Goal: Task Accomplishment & Management: Complete application form

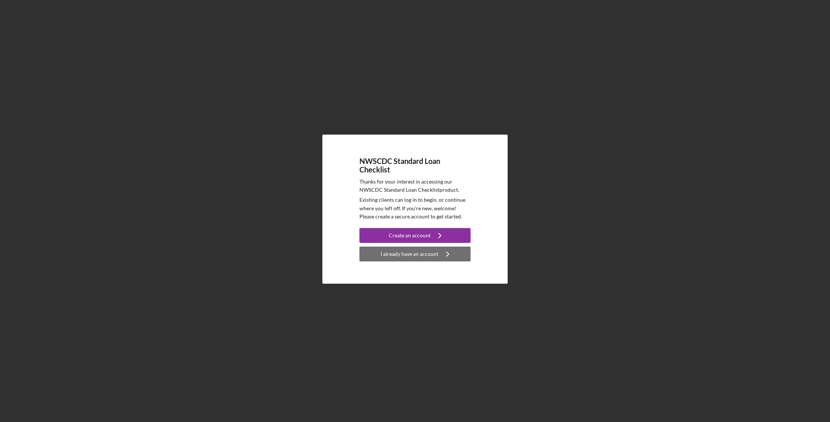
click at [422, 257] on div "I already have an account" at bounding box center [409, 253] width 58 height 15
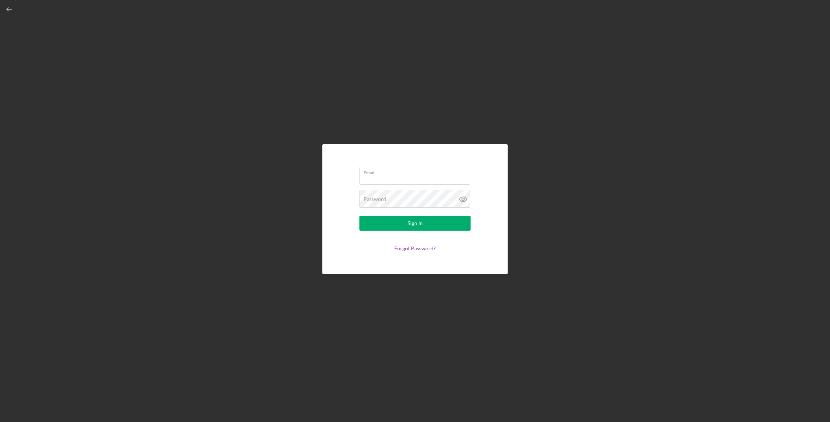
type input "[EMAIL_ADDRESS][DOMAIN_NAME]"
click at [412, 228] on div "Sign In" at bounding box center [415, 223] width 15 height 15
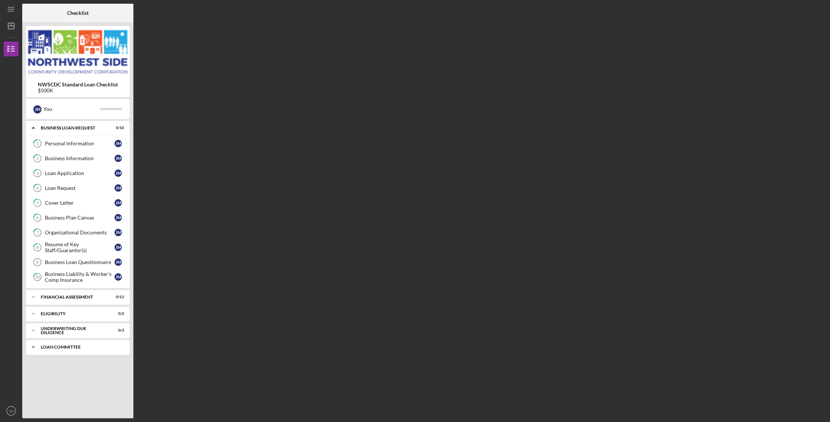
click at [81, 350] on div "Icon/Expander Loan committee 0 / 1" at bounding box center [78, 346] width 104 height 15
click at [75, 367] on div "LOAN COMMITTEE DECISION" at bounding box center [80, 362] width 70 height 12
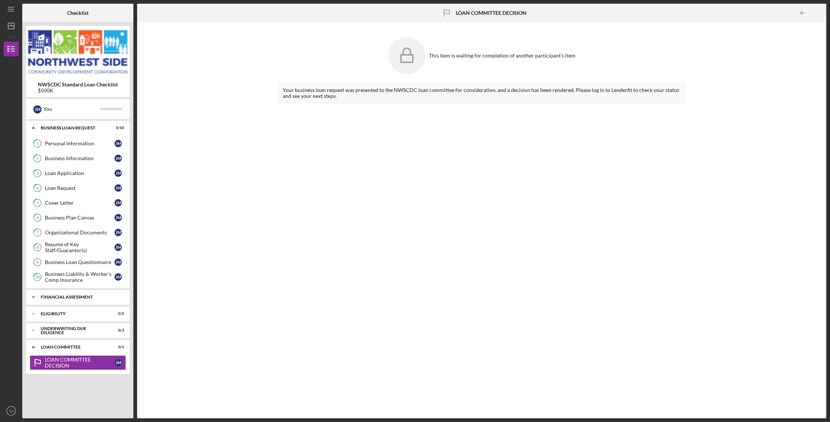
click at [93, 296] on div "Financial Assessment" at bounding box center [81, 297] width 80 height 4
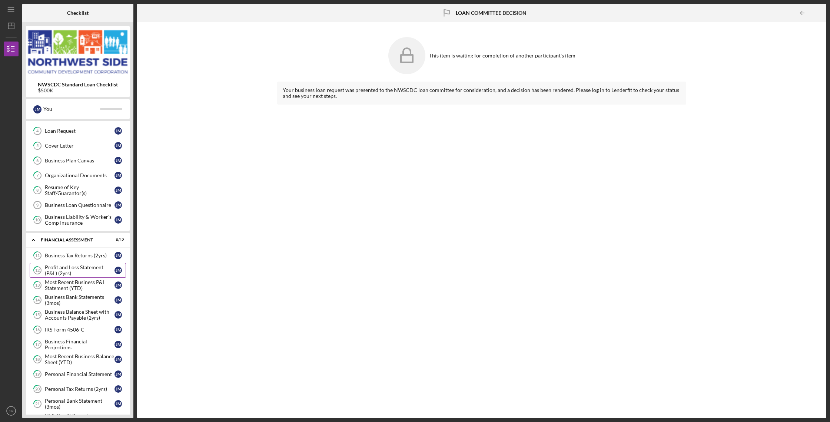
scroll to position [145, 0]
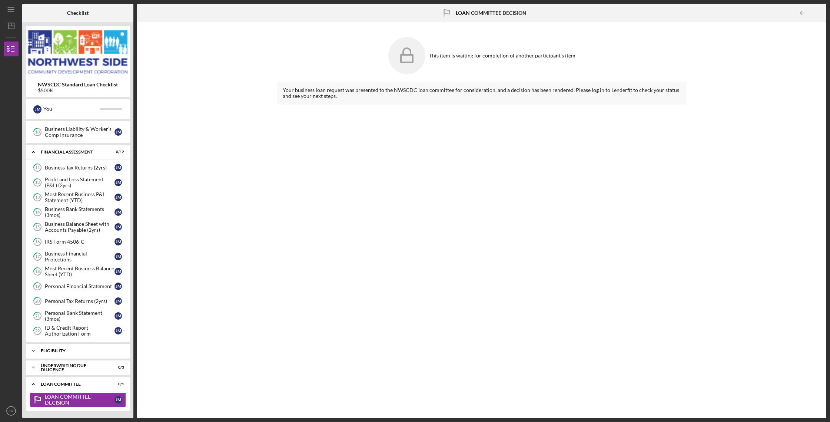
click at [81, 352] on div "Eligibility" at bounding box center [81, 350] width 80 height 4
click at [82, 371] on link "Eligibility Review 23 Eligibility Review [PERSON_NAME]" at bounding box center [78, 366] width 96 height 15
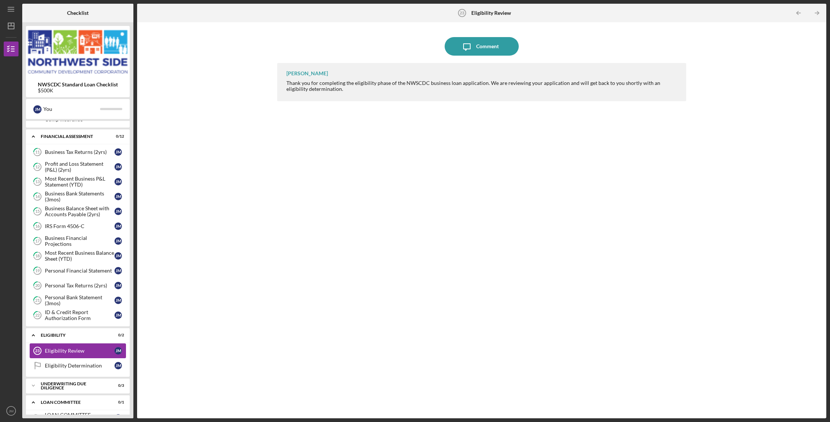
scroll to position [161, 0]
click at [82, 367] on link "Eligibility Determination Eligibility Determination [PERSON_NAME]" at bounding box center [78, 364] width 96 height 15
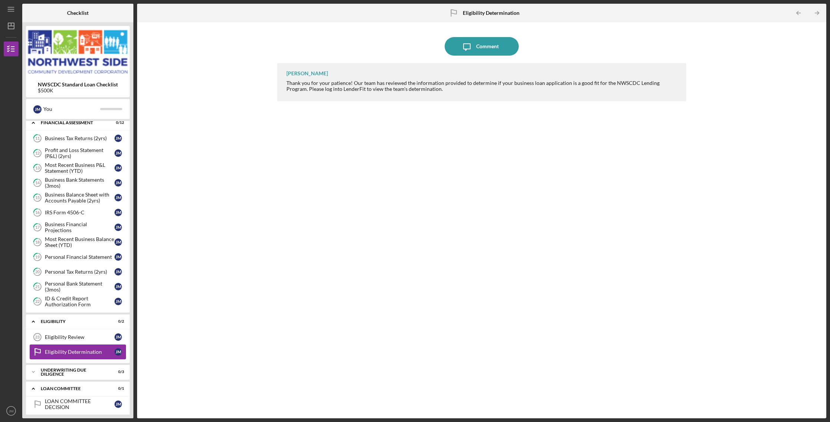
scroll to position [179, 0]
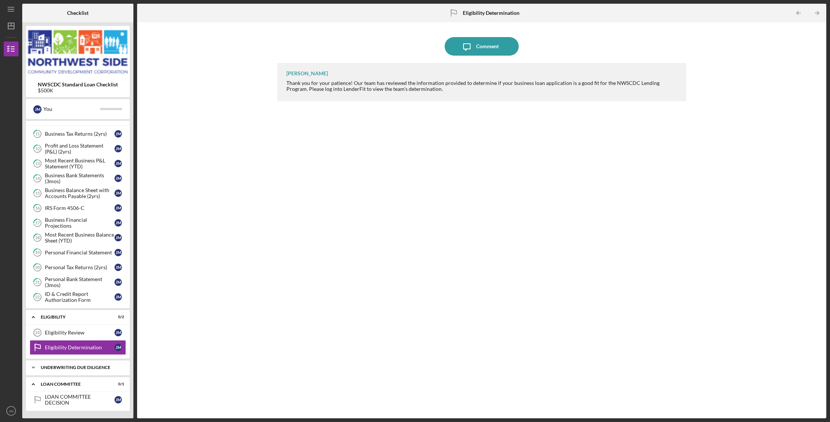
click at [82, 368] on div "underwriting Due Diligence" at bounding box center [81, 367] width 80 height 4
click at [82, 383] on div "Real Estate (If Applicable)" at bounding box center [80, 383] width 70 height 6
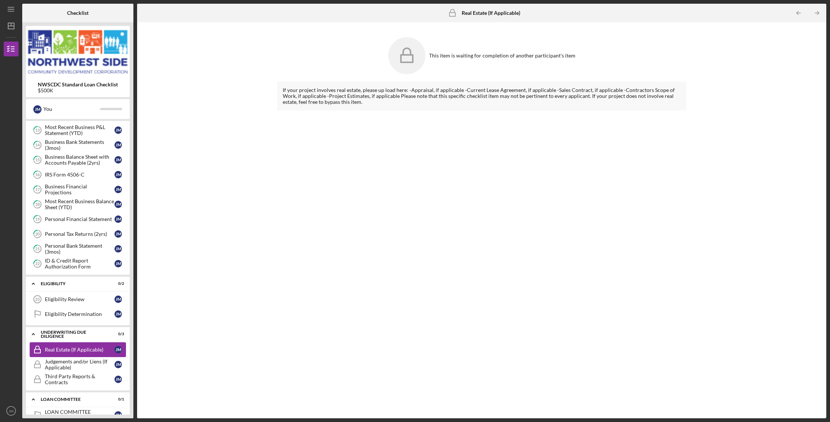
scroll to position [213, 0]
click at [97, 363] on div "Judgements and/or Liens (If Applicable)" at bounding box center [80, 363] width 70 height 12
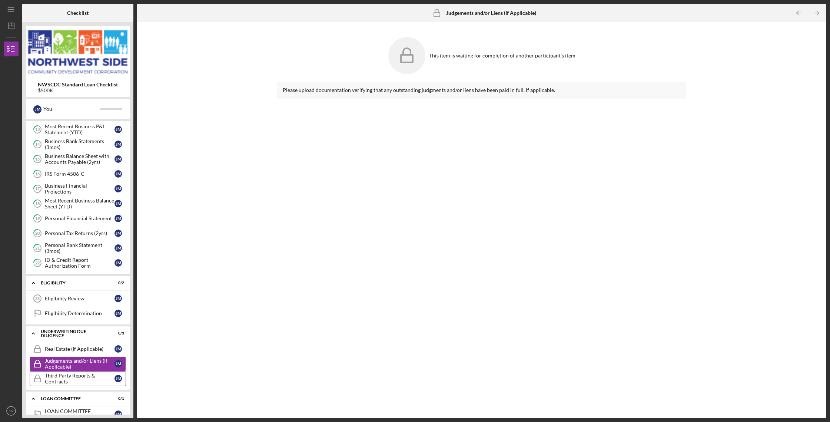
scroll to position [227, 0]
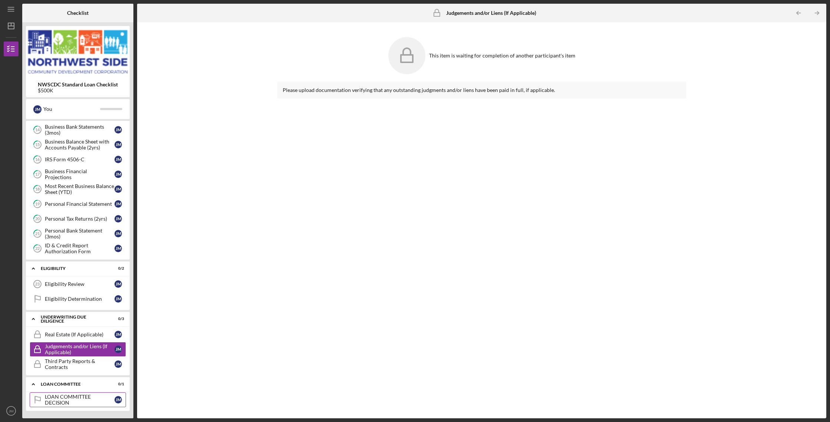
click at [75, 396] on div "LOAN COMMITTEE DECISION" at bounding box center [80, 399] width 70 height 12
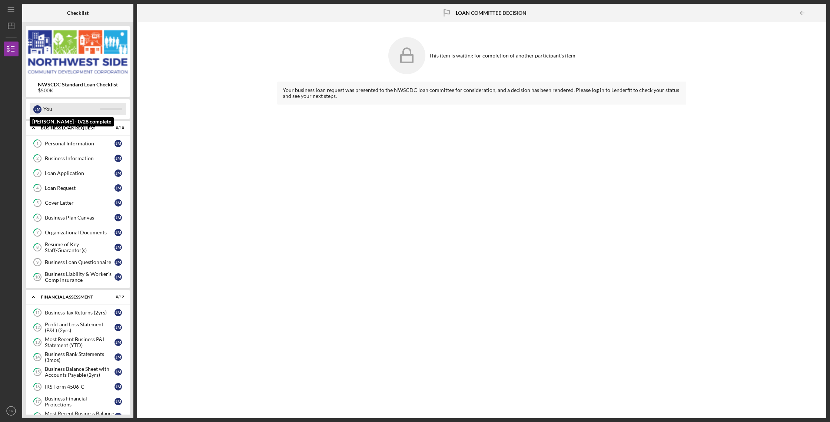
click at [97, 107] on div "You" at bounding box center [71, 109] width 57 height 13
click at [68, 109] on div "You" at bounding box center [71, 109] width 57 height 13
click at [71, 86] on b "NWSCDC Standard Loan Checklist" at bounding box center [78, 85] width 80 height 6
click at [13, 23] on polygon "button" at bounding box center [11, 26] width 6 height 6
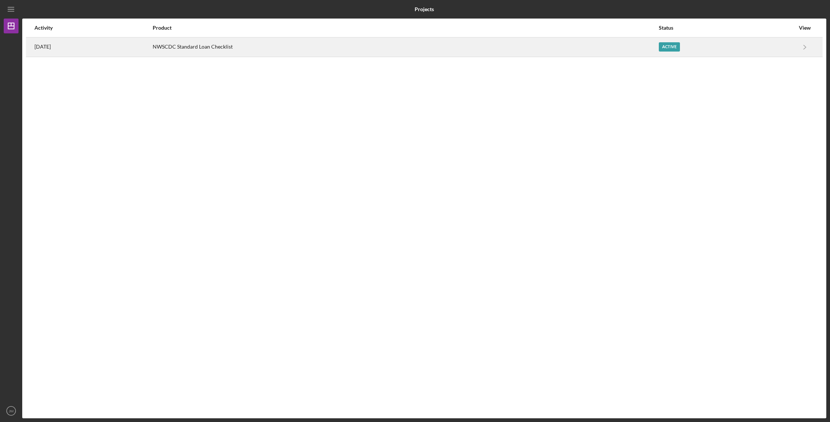
click at [735, 51] on div "Active" at bounding box center [727, 47] width 136 height 19
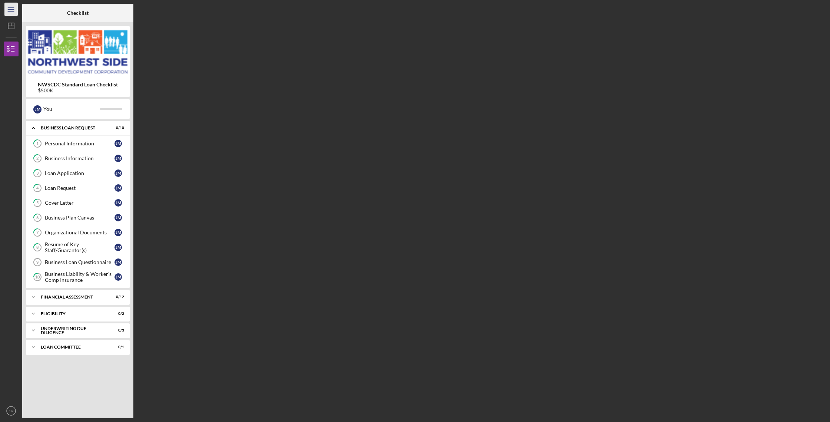
click at [10, 10] on icon "Icon/Menu" at bounding box center [11, 9] width 17 height 17
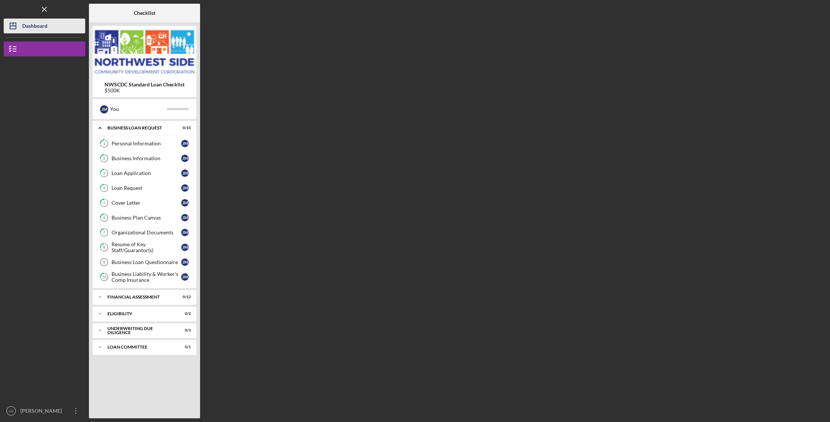
click at [25, 27] on div "Dashboard" at bounding box center [34, 27] width 25 height 17
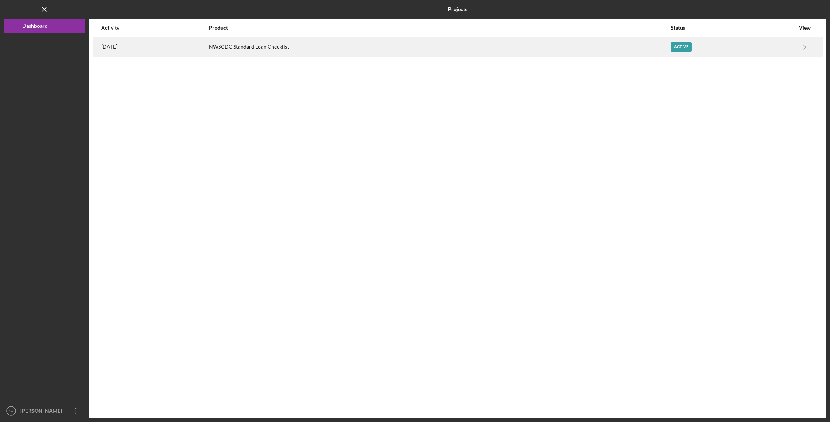
click at [113, 46] on time "[DATE]" at bounding box center [109, 47] width 16 height 6
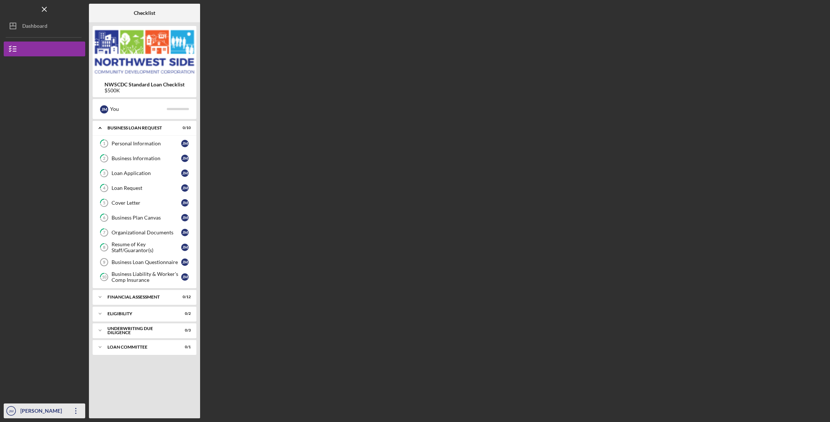
click at [43, 411] on div "[PERSON_NAME]" at bounding box center [43, 411] width 48 height 17
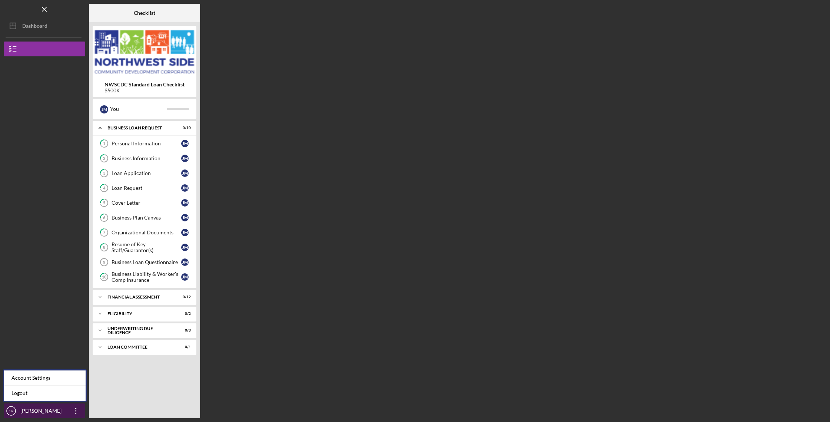
click at [33, 411] on div "[PERSON_NAME]" at bounding box center [43, 411] width 48 height 17
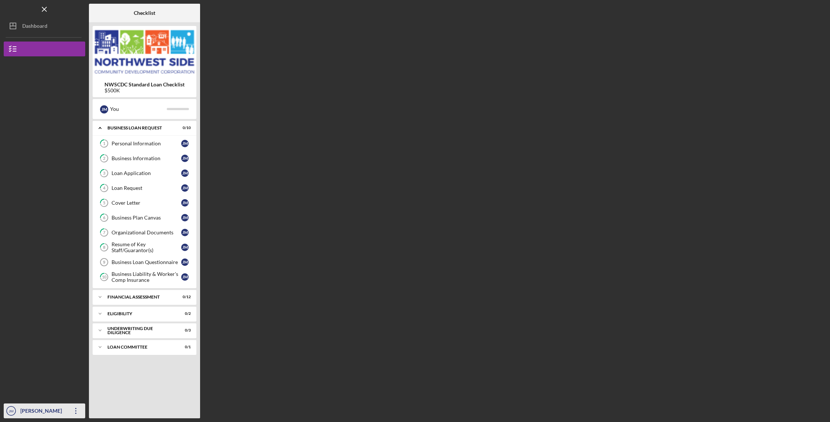
click at [34, 410] on div "[PERSON_NAME]" at bounding box center [43, 411] width 48 height 17
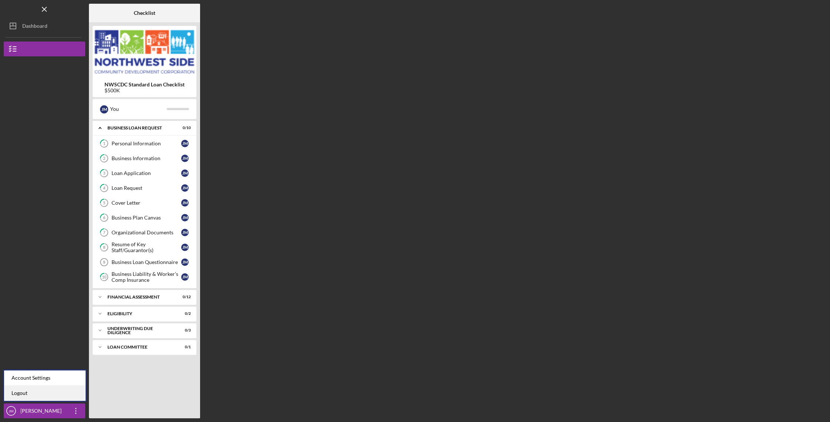
click at [28, 397] on link "Logout" at bounding box center [45, 392] width 82 height 15
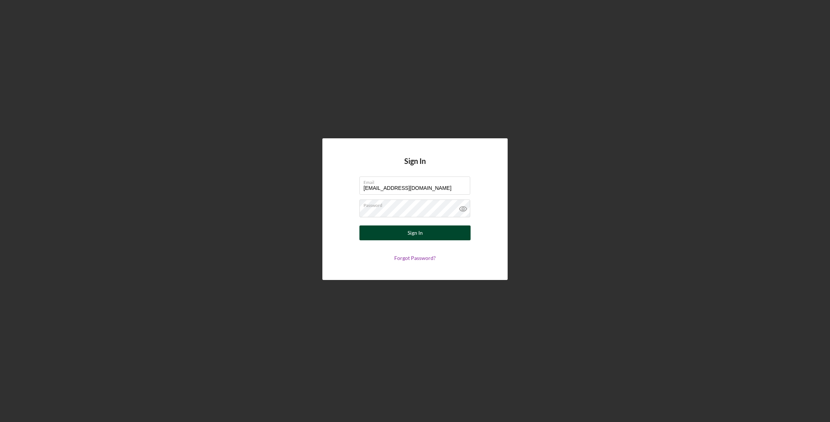
click at [418, 232] on div "Sign In" at bounding box center [415, 232] width 15 height 15
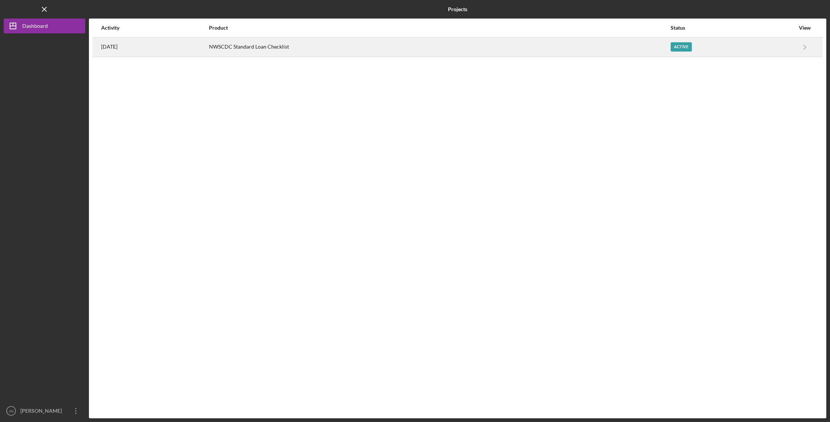
click at [682, 45] on div "Active" at bounding box center [681, 46] width 21 height 9
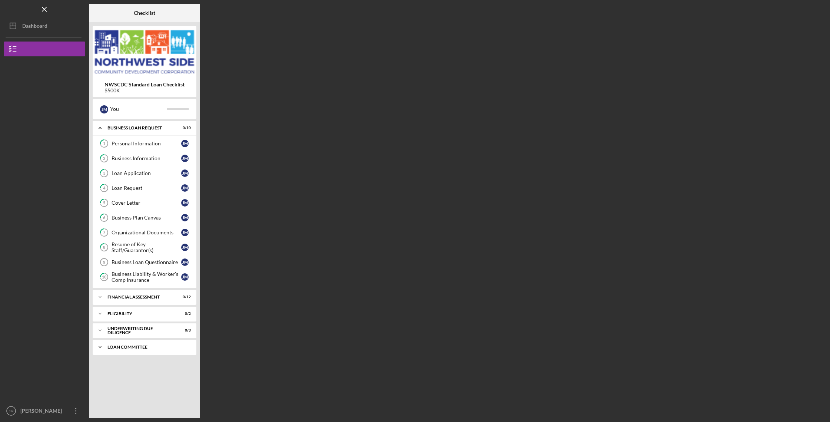
click at [183, 344] on div "Icon/Expander Loan committee 0 / 1" at bounding box center [145, 346] width 104 height 15
click at [163, 369] on link "LOAN COMMITTEE DECISION LOAN COMMITTEE DECISION [PERSON_NAME]" at bounding box center [144, 362] width 96 height 15
